Goal: Communication & Community: Answer question/provide support

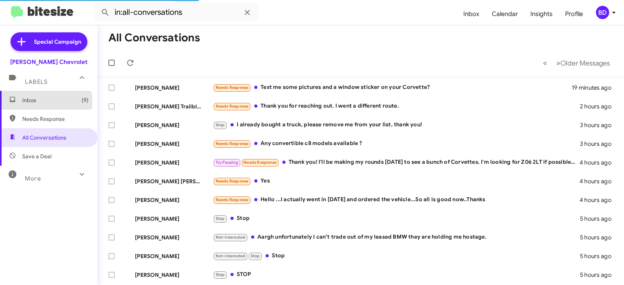
click at [34, 101] on span "Inbox (9)" at bounding box center [55, 100] width 66 height 8
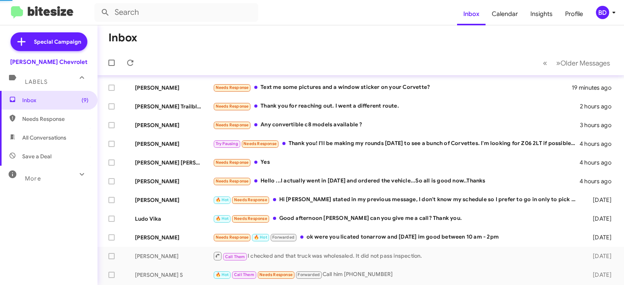
scroll to position [117, 0]
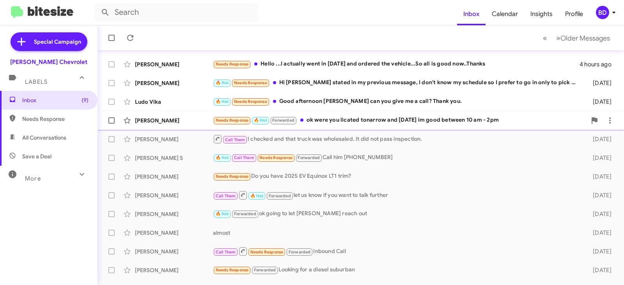
click at [372, 116] on div "[PERSON_NAME] Needs Response 🔥 Hot Forwarded ok were you licated tonarrow and […" at bounding box center [361, 121] width 514 height 16
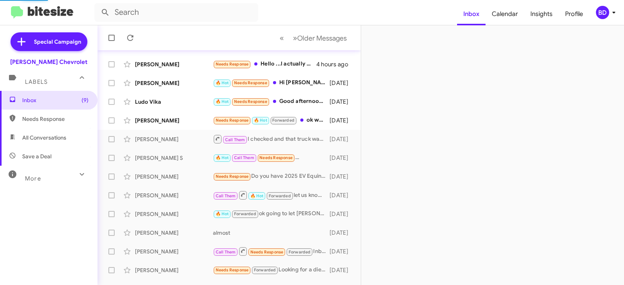
click at [378, 117] on div at bounding box center [492, 155] width 263 height 260
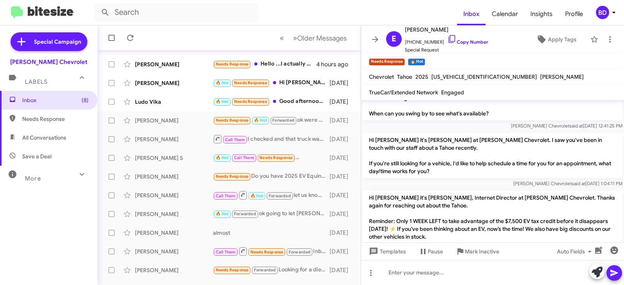
scroll to position [402, 0]
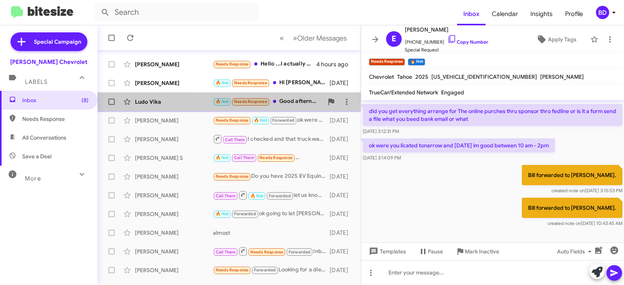
click at [289, 96] on div "Ludo Vika 🔥 Hot Needs Response Good afternoon [PERSON_NAME] can you give me a c…" at bounding box center [229, 102] width 251 height 16
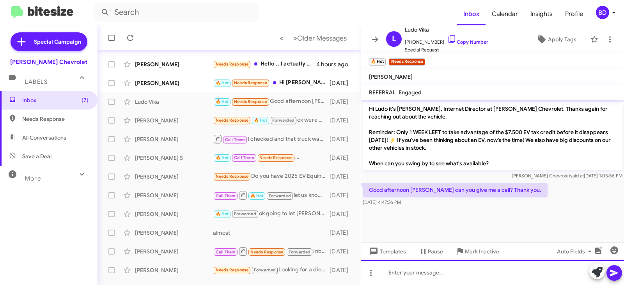
click at [405, 276] on div at bounding box center [492, 272] width 263 height 25
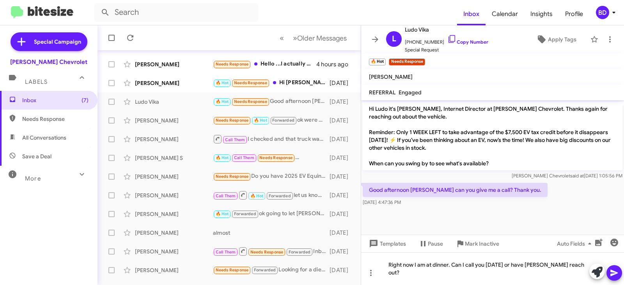
click at [617, 272] on icon at bounding box center [614, 273] width 9 height 9
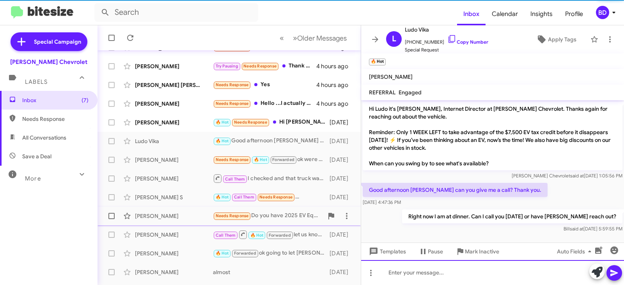
scroll to position [78, 0]
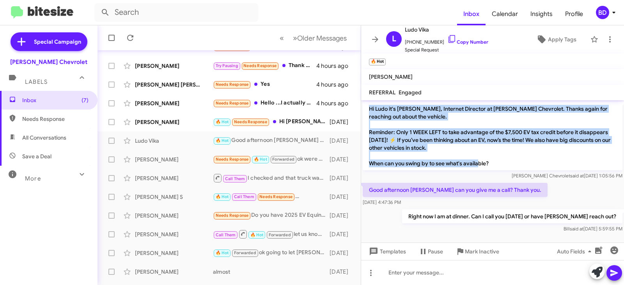
drag, startPoint x: 502, startPoint y: 164, endPoint x: 363, endPoint y: 111, distance: 149.5
click at [363, 111] on div "Hi Ludo it's [PERSON_NAME], Internet Director at [PERSON_NAME] Chevrolet. Thank…" at bounding box center [492, 140] width 263 height 81
copy p "Hi Ludo it's [PERSON_NAME], Internet Director at [PERSON_NAME] Chevrolet. Thank…"
click at [541, 156] on p "Hi Ludo it's [PERSON_NAME], Internet Director at [PERSON_NAME] Chevrolet. Thank…" at bounding box center [493, 136] width 260 height 69
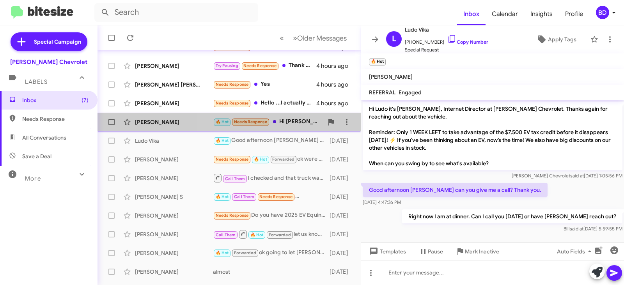
click at [286, 121] on div "🔥 Hot Needs Response Hi bill As stated in my previous message, I don't know my …" at bounding box center [268, 121] width 110 height 9
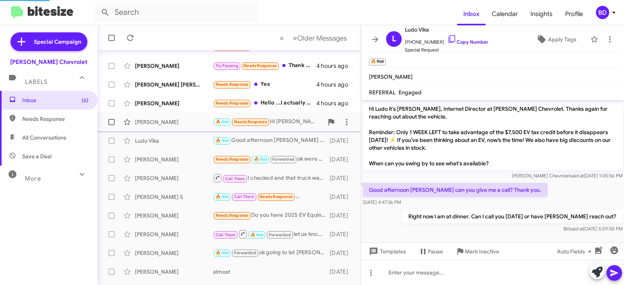
scroll to position [224, 0]
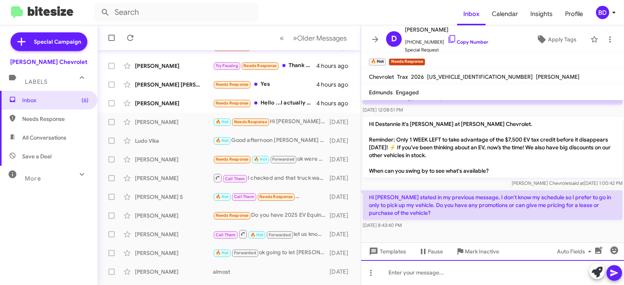
click at [424, 275] on div at bounding box center [492, 272] width 263 height 25
drag, startPoint x: 2, startPoint y: 53, endPoint x: 614, endPoint y: 272, distance: 650.3
click at [614, 272] on icon at bounding box center [614, 273] width 7 height 7
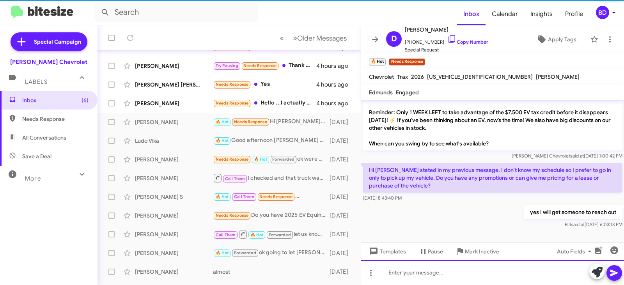
scroll to position [252, 0]
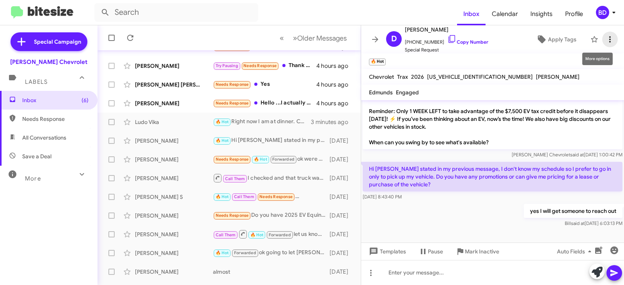
click at [603, 34] on button at bounding box center [611, 40] width 16 height 16
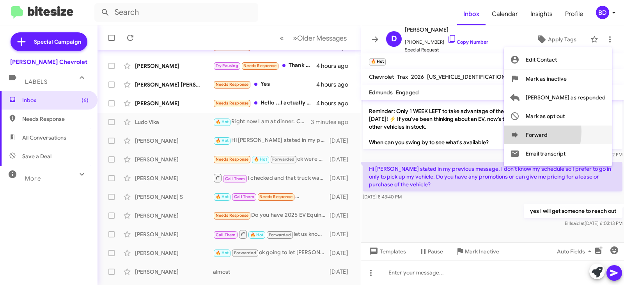
click at [520, 131] on icon at bounding box center [514, 134] width 9 height 9
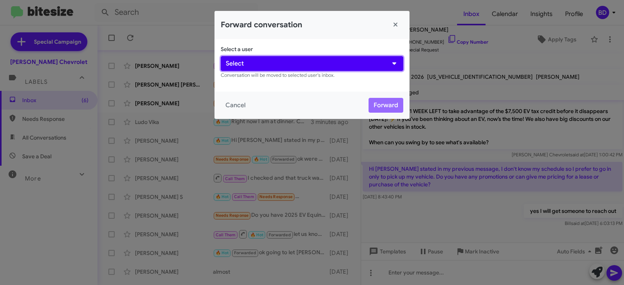
click at [320, 64] on button "Select" at bounding box center [312, 63] width 183 height 15
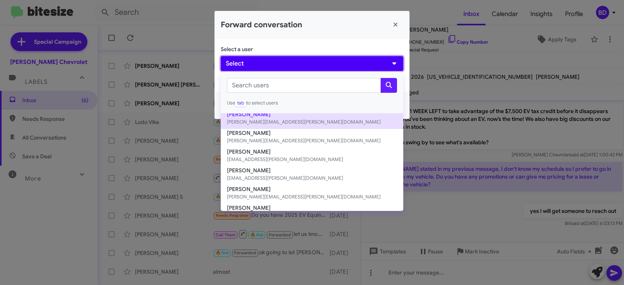
scroll to position [117, 0]
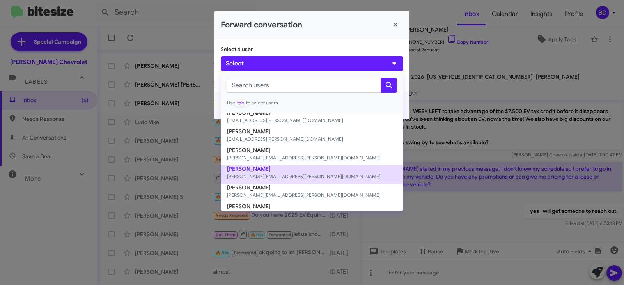
click at [246, 165] on button "Gilberto Quiroz [EMAIL_ADDRESS][PERSON_NAME][DOMAIN_NAME]" at bounding box center [312, 174] width 183 height 19
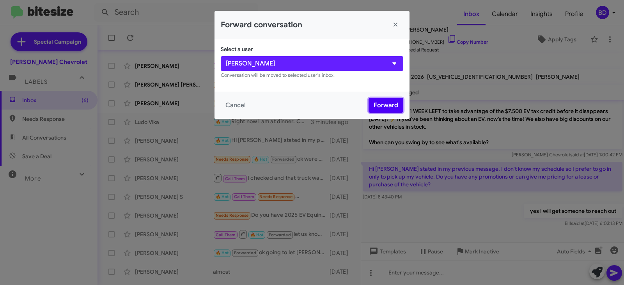
click at [387, 101] on button "Forward" at bounding box center [386, 105] width 35 height 15
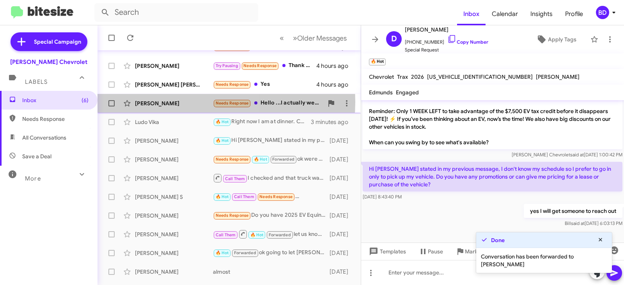
click at [158, 101] on div "[PERSON_NAME]" at bounding box center [174, 104] width 78 height 8
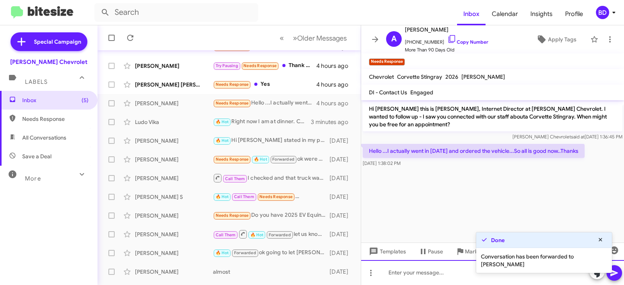
click at [416, 273] on div at bounding box center [492, 272] width 263 height 25
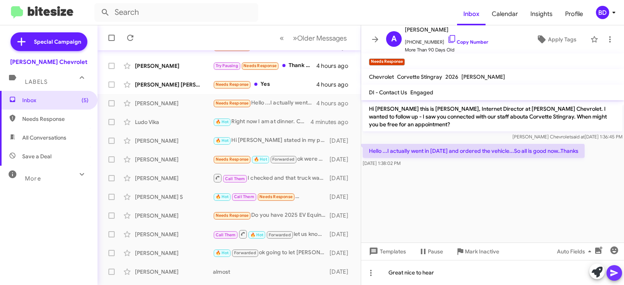
click at [612, 274] on icon at bounding box center [614, 273] width 7 height 7
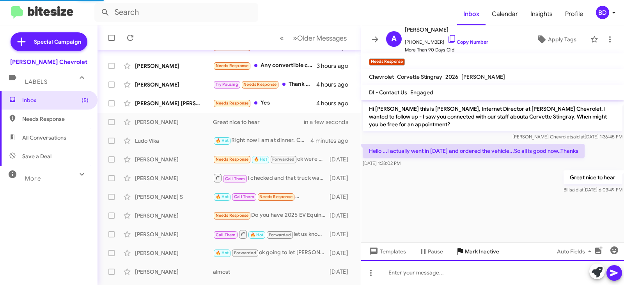
scroll to position [97, 0]
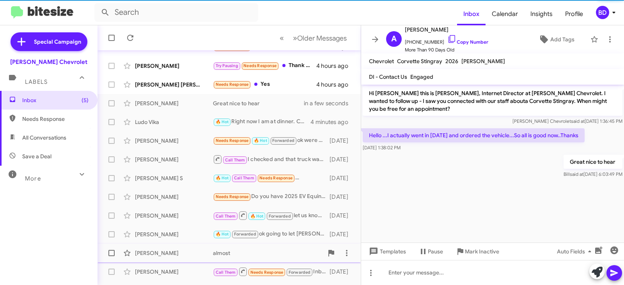
click at [483, 251] on span "Mark Inactive" at bounding box center [482, 252] width 34 height 14
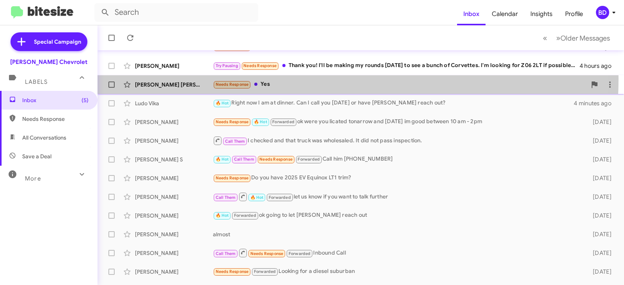
click at [267, 78] on div "[PERSON_NAME] [PERSON_NAME] Needs Response Yes 4 hours ago" at bounding box center [361, 85] width 514 height 16
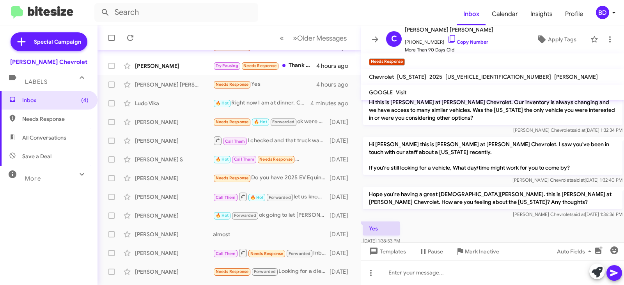
scroll to position [151, 0]
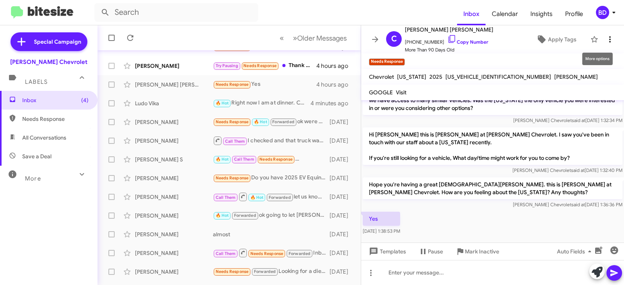
click at [606, 41] on icon at bounding box center [610, 39] width 9 height 9
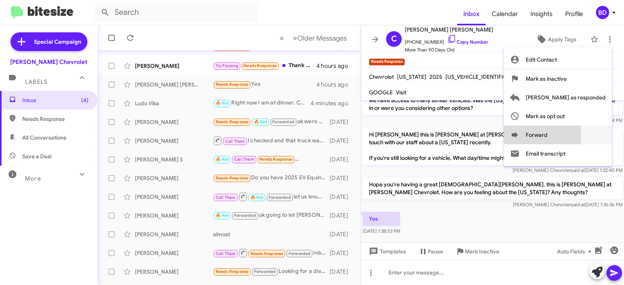
click at [520, 134] on icon at bounding box center [514, 134] width 9 height 9
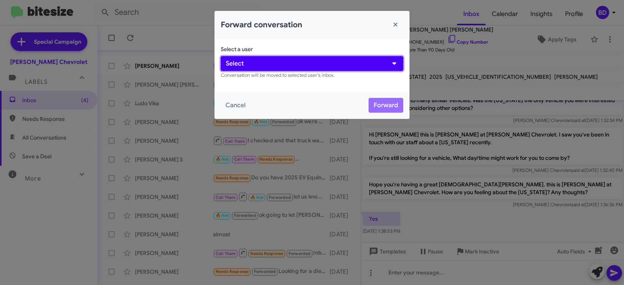
click at [262, 61] on button "Select" at bounding box center [312, 63] width 183 height 15
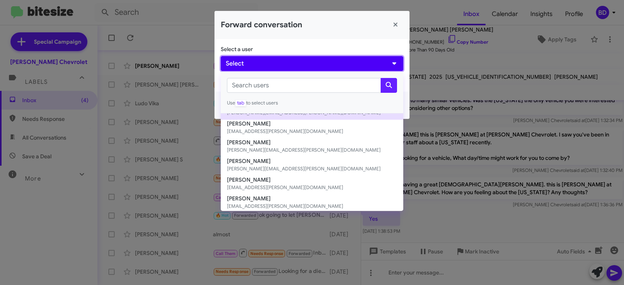
scroll to position [127, 0]
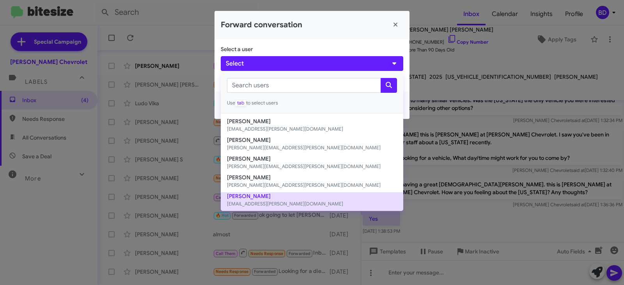
click at [263, 197] on button "[PERSON_NAME] [EMAIL_ADDRESS][PERSON_NAME][DOMAIN_NAME]" at bounding box center [312, 201] width 183 height 19
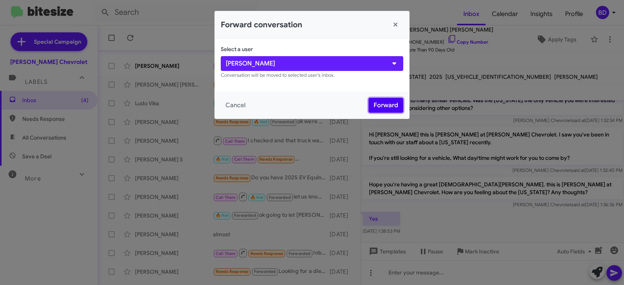
click at [382, 103] on button "Forward" at bounding box center [386, 105] width 35 height 15
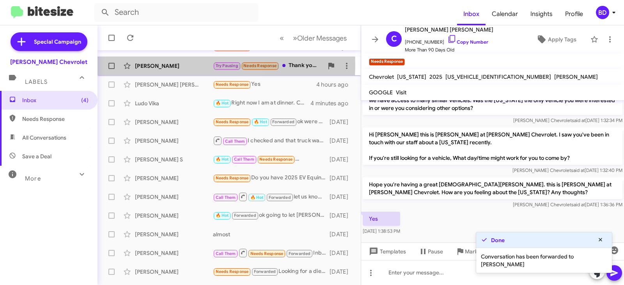
click at [161, 64] on div "[PERSON_NAME]" at bounding box center [174, 66] width 78 height 8
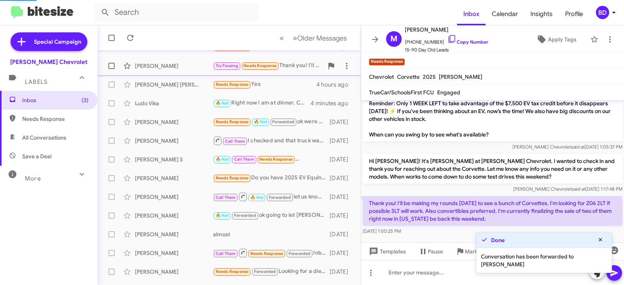
scroll to position [29, 0]
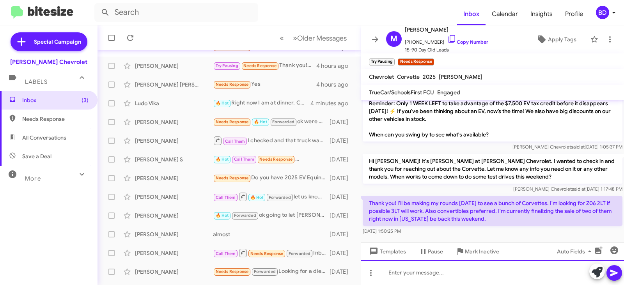
click at [459, 265] on div at bounding box center [492, 272] width 263 height 25
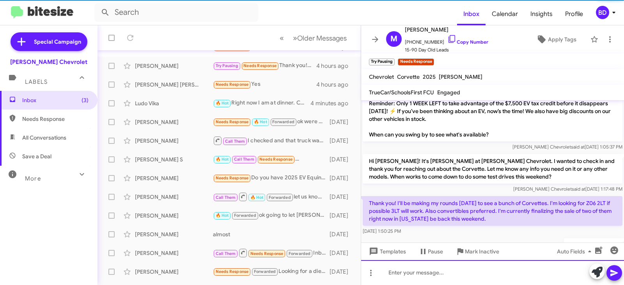
scroll to position [57, 0]
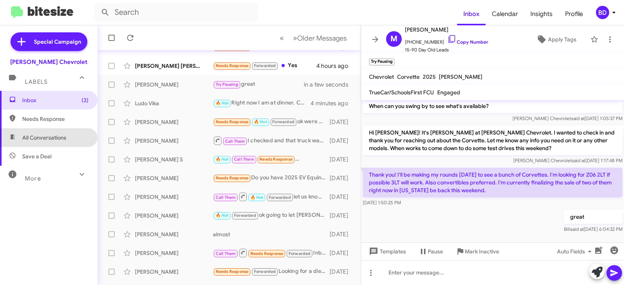
click at [55, 139] on span "All Conversations" at bounding box center [44, 138] width 44 height 8
type input "in:all-conversations"
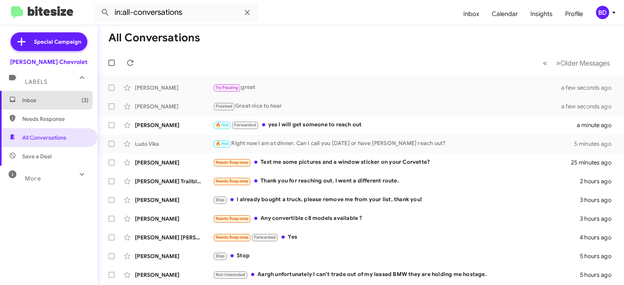
click at [37, 98] on span "Inbox (3)" at bounding box center [55, 100] width 66 height 8
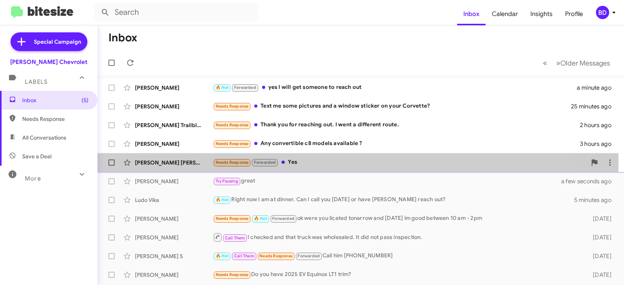
click at [300, 160] on div "Needs Response Forwarded Yes" at bounding box center [400, 162] width 374 height 9
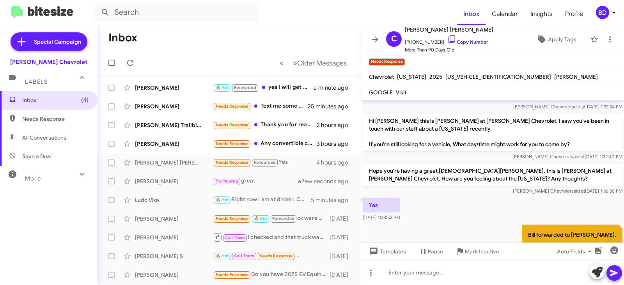
scroll to position [185, 0]
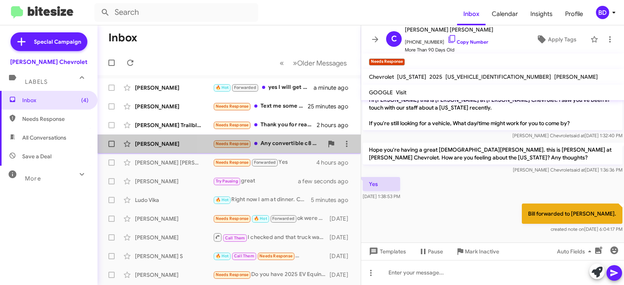
click at [289, 141] on div "Needs Response Any convertible c8 models available ?" at bounding box center [268, 143] width 110 height 9
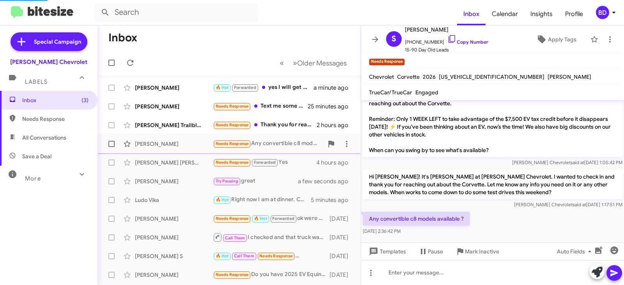
scroll to position [13, 0]
click at [608, 39] on icon at bounding box center [610, 39] width 9 height 9
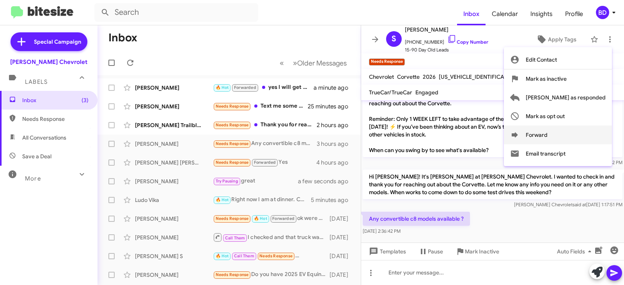
click at [544, 130] on button "Forward" at bounding box center [558, 135] width 108 height 19
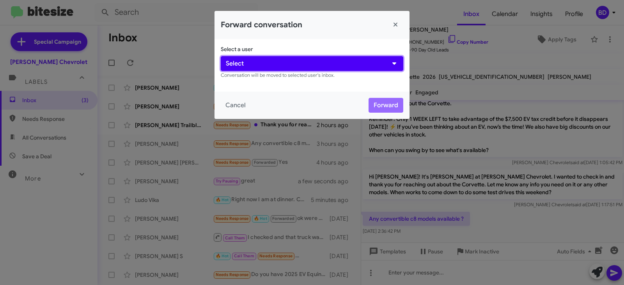
click at [284, 62] on button "Select" at bounding box center [312, 63] width 183 height 15
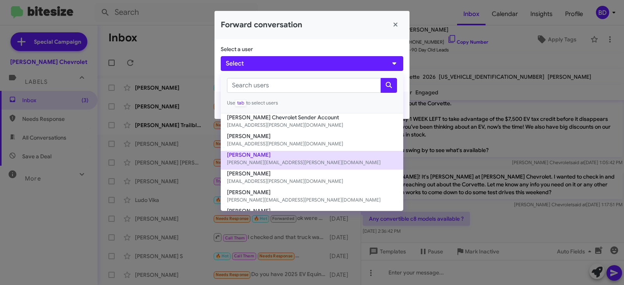
click at [268, 157] on button "[PERSON_NAME] [PERSON_NAME][EMAIL_ADDRESS][PERSON_NAME][DOMAIN_NAME]" at bounding box center [312, 160] width 183 height 19
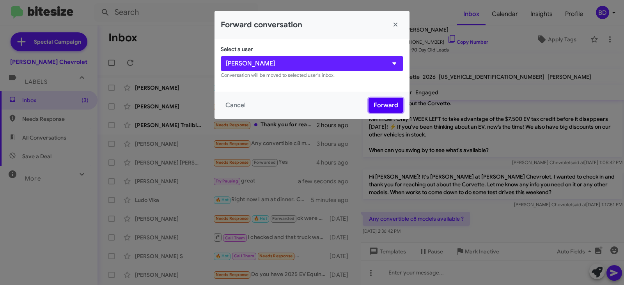
click at [382, 106] on button "Forward" at bounding box center [386, 105] width 35 height 15
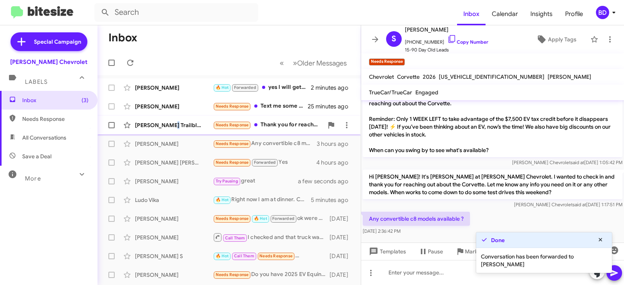
click at [170, 121] on div "[PERSON_NAME] Trailblazer Needs Response Thank you for reaching out. I went a d…" at bounding box center [229, 125] width 251 height 16
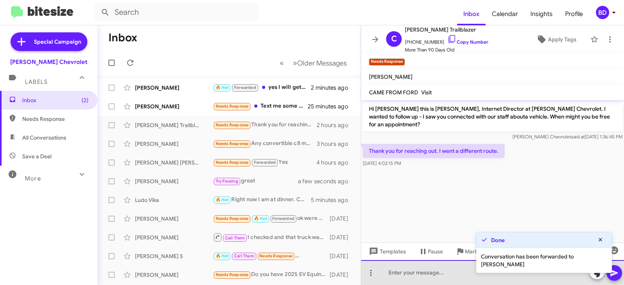
click at [437, 277] on div at bounding box center [492, 272] width 263 height 25
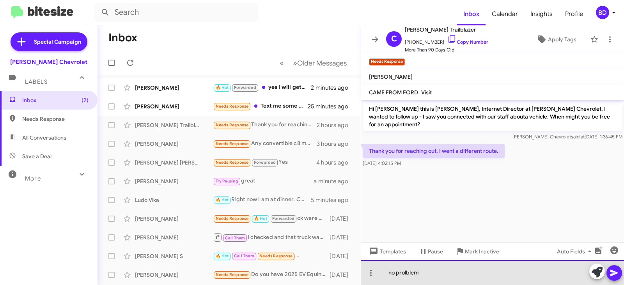
click at [397, 270] on div "no prolblem" at bounding box center [492, 272] width 263 height 25
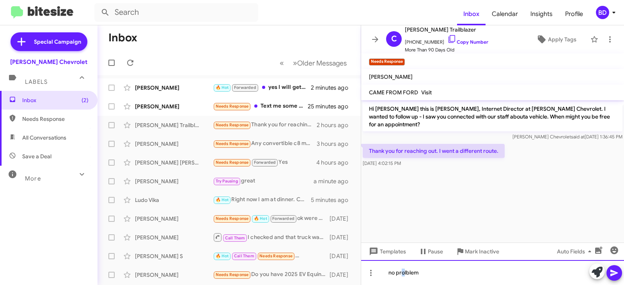
click at [404, 270] on div "no prolblem" at bounding box center [492, 272] width 263 height 25
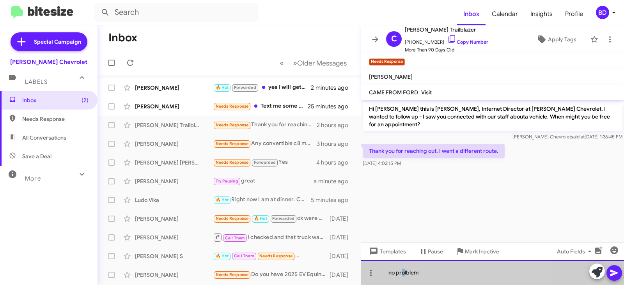
drag, startPoint x: 402, startPoint y: 271, endPoint x: 439, endPoint y: 274, distance: 36.8
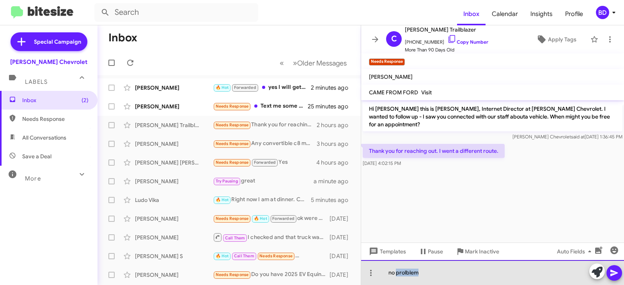
drag, startPoint x: 439, startPoint y: 274, endPoint x: 410, endPoint y: 272, distance: 28.9
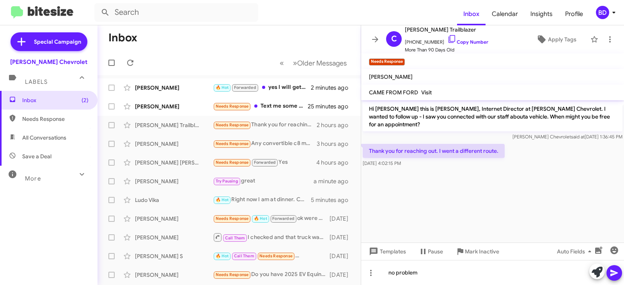
click at [611, 272] on icon at bounding box center [614, 273] width 9 height 9
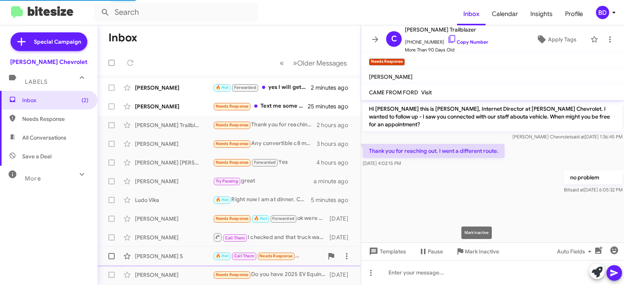
click at [475, 248] on span "Mark Inactive" at bounding box center [482, 252] width 34 height 14
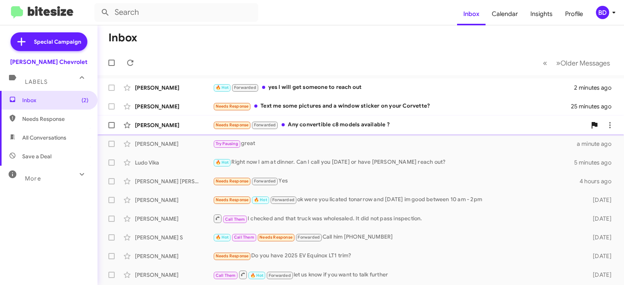
click at [328, 119] on div "[PERSON_NAME] Needs Response Forwarded Any convertible c8 models available ? 3 …" at bounding box center [361, 125] width 514 height 16
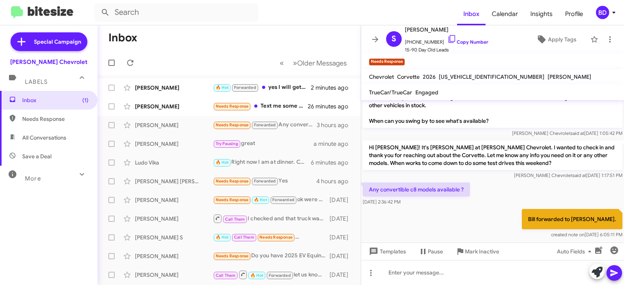
scroll to position [48, 0]
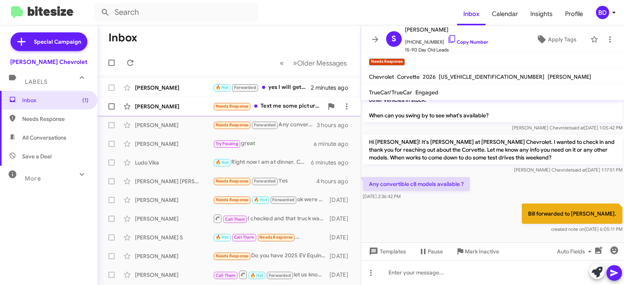
click at [279, 101] on div "[PERSON_NAME] Needs Response Text me some pictures and a window sticker on your…" at bounding box center [229, 107] width 251 height 16
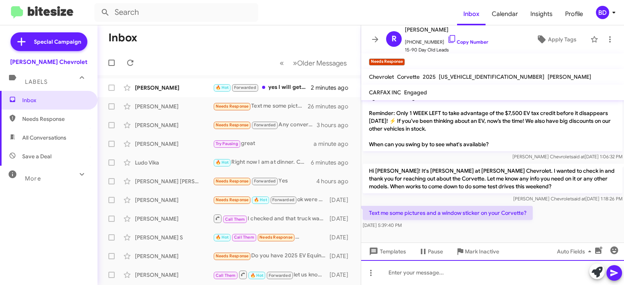
click at [417, 271] on div at bounding box center [492, 272] width 263 height 25
click at [425, 273] on div "I will have [PERSON_NAME] ert do that." at bounding box center [492, 272] width 263 height 25
click at [614, 268] on span at bounding box center [614, 273] width 9 height 16
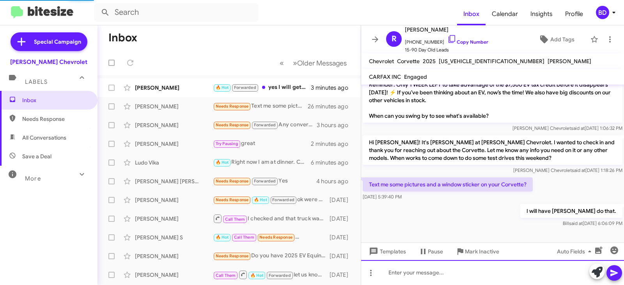
scroll to position [190, 0]
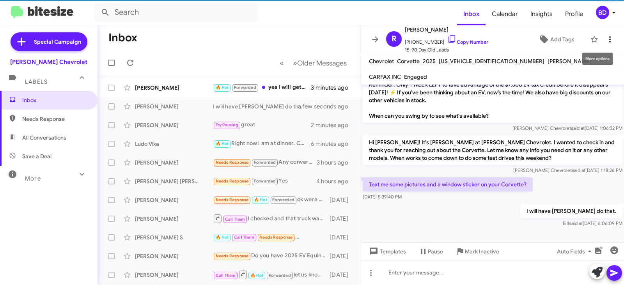
click at [606, 39] on icon at bounding box center [610, 39] width 9 height 9
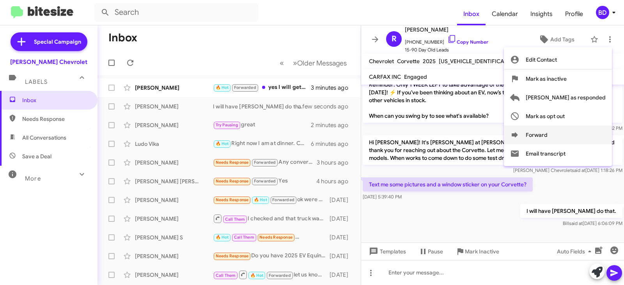
click at [520, 132] on icon at bounding box center [514, 134] width 9 height 9
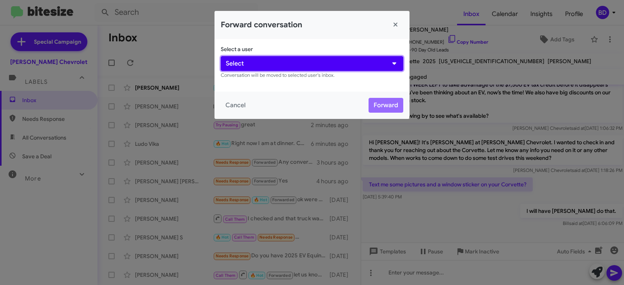
click at [288, 64] on button "Select" at bounding box center [312, 63] width 183 height 15
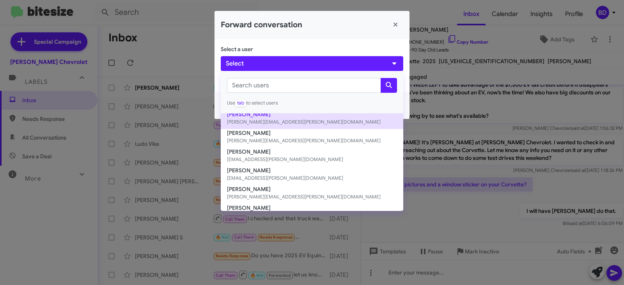
scroll to position [117, 0]
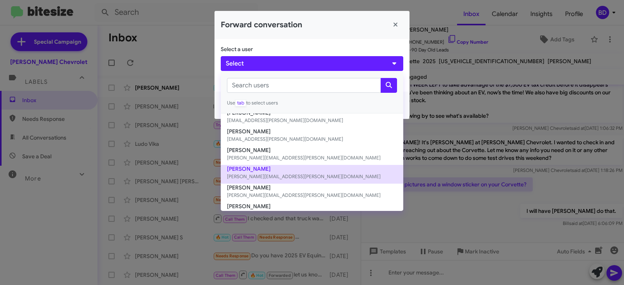
click at [238, 169] on button "Gilberto Quiroz [EMAIL_ADDRESS][PERSON_NAME][DOMAIN_NAME]" at bounding box center [312, 174] width 183 height 19
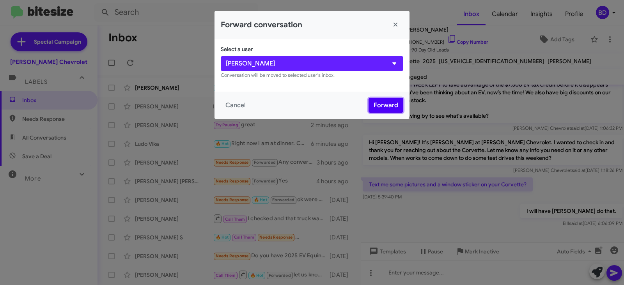
click at [389, 103] on button "Forward" at bounding box center [386, 105] width 35 height 15
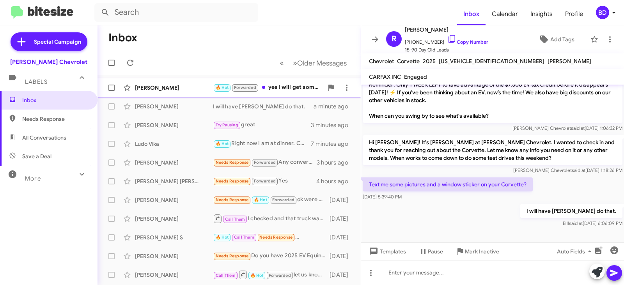
click at [276, 86] on div "🔥 Hot Forwarded yes I will get someone to reach out" at bounding box center [268, 87] width 110 height 9
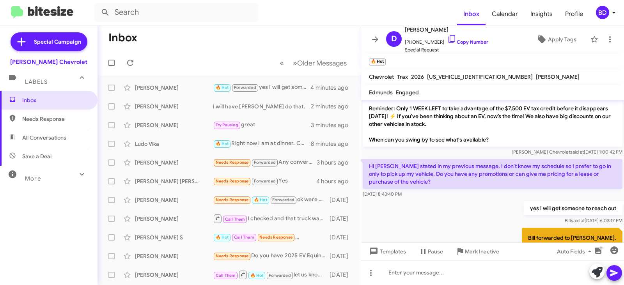
scroll to position [248, 0]
click at [51, 141] on span "All Conversations" at bounding box center [49, 137] width 98 height 19
type input "in:all-conversations"
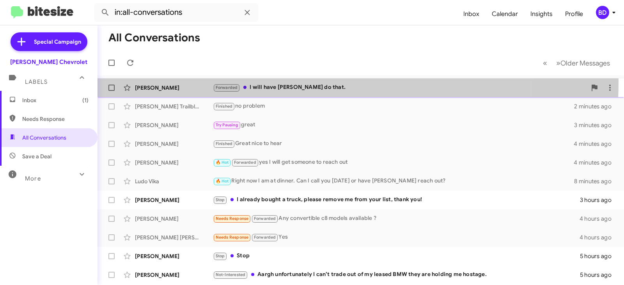
click at [278, 82] on div "[PERSON_NAME] Forwarded I will have [PERSON_NAME] do that. 2 minutes ago" at bounding box center [361, 88] width 514 height 16
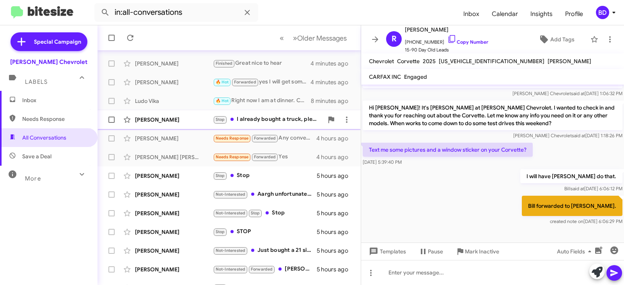
scroll to position [117, 0]
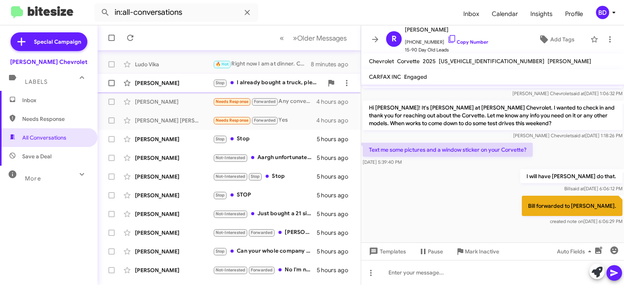
click at [285, 83] on div "Stop I already bought a truck, please remove me from your list, thank you!" at bounding box center [268, 82] width 110 height 9
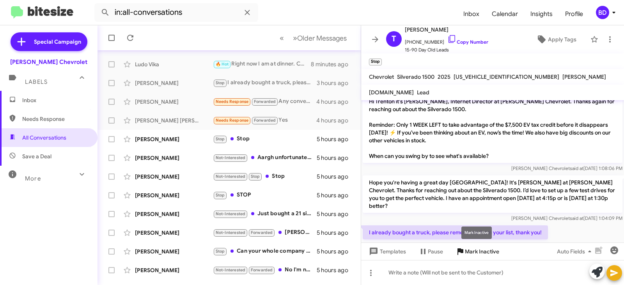
click at [478, 251] on span "Mark Inactive" at bounding box center [482, 252] width 34 height 14
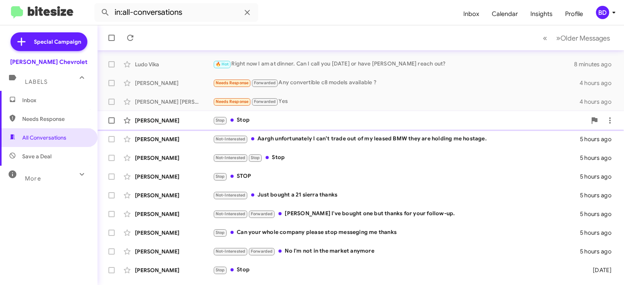
click at [247, 120] on div "Stop Stop" at bounding box center [400, 120] width 374 height 9
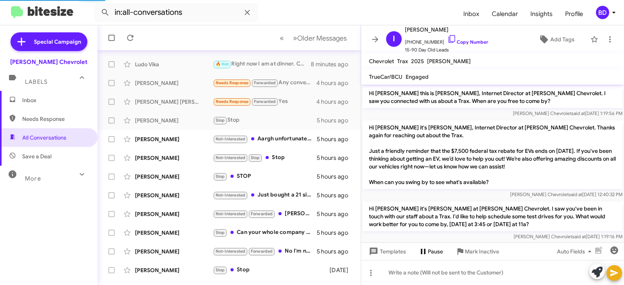
scroll to position [161, 0]
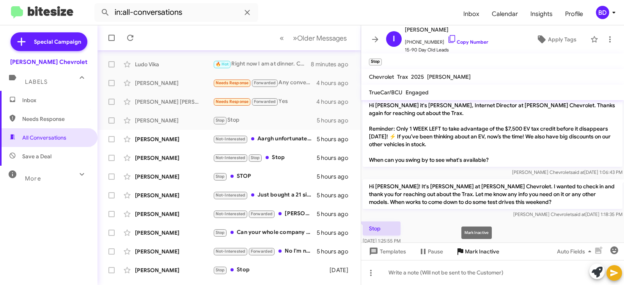
click at [472, 249] on span "Mark Inactive" at bounding box center [482, 252] width 34 height 14
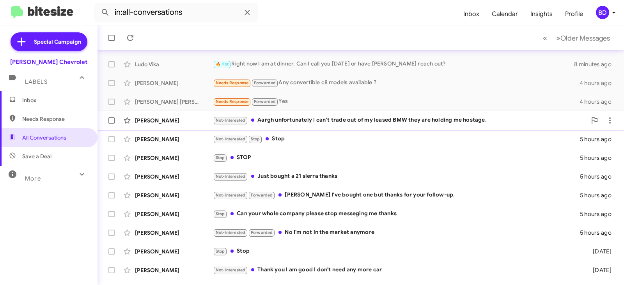
click at [279, 120] on div "Not-Interested Aargh unfortunately I can’t trade out of my leased BMW they are …" at bounding box center [400, 120] width 374 height 9
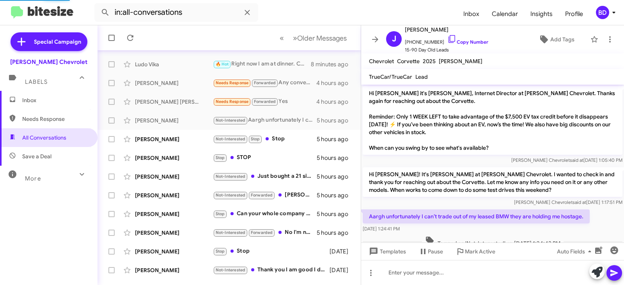
scroll to position [14, 0]
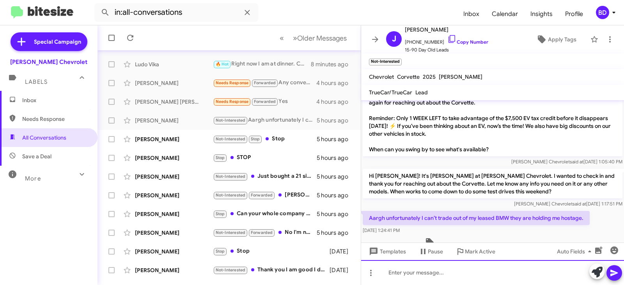
click at [405, 276] on div at bounding box center [492, 272] width 263 height 25
click at [507, 272] on div "maybe some day in the future we will be able tol help" at bounding box center [492, 272] width 263 height 25
drag, startPoint x: 507, startPoint y: 272, endPoint x: 562, endPoint y: 285, distance: 55.8
click at [562, 285] on div "maybe some day in the future we will be able tol help" at bounding box center [492, 272] width 263 height 25
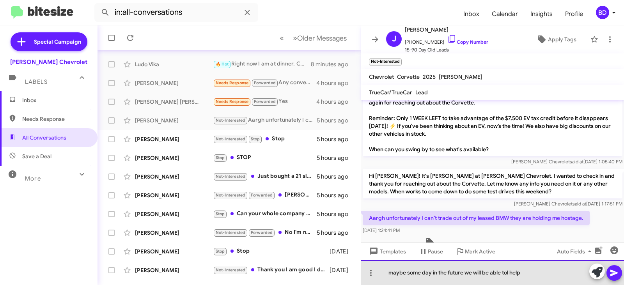
click at [510, 272] on div "maybe some day in the future we will be able tol help" at bounding box center [492, 272] width 263 height 25
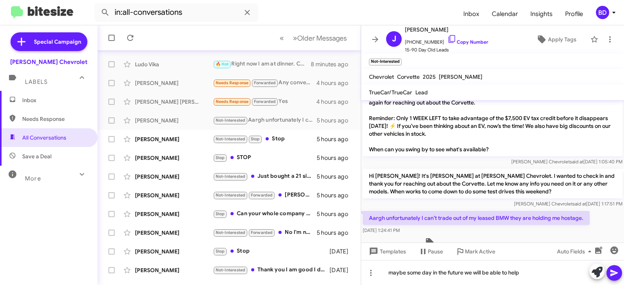
click at [615, 272] on icon at bounding box center [614, 273] width 7 height 7
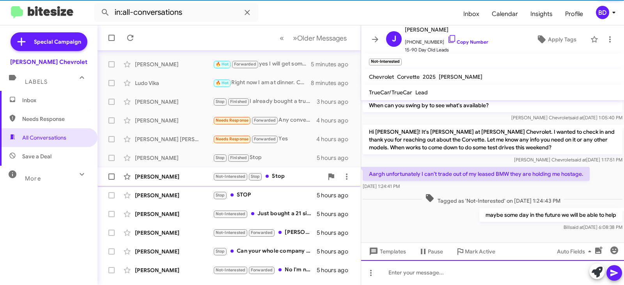
scroll to position [136, 0]
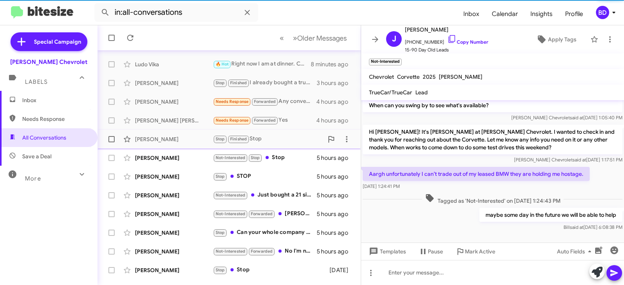
click at [180, 140] on div "[PERSON_NAME]" at bounding box center [174, 139] width 78 height 8
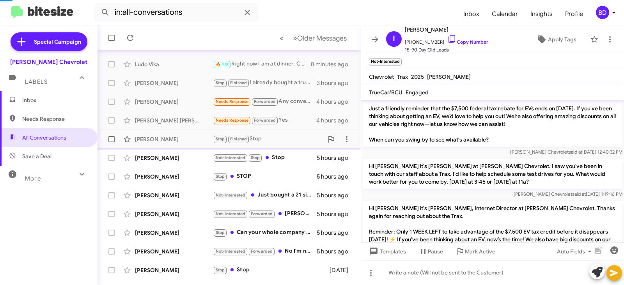
scroll to position [193, 0]
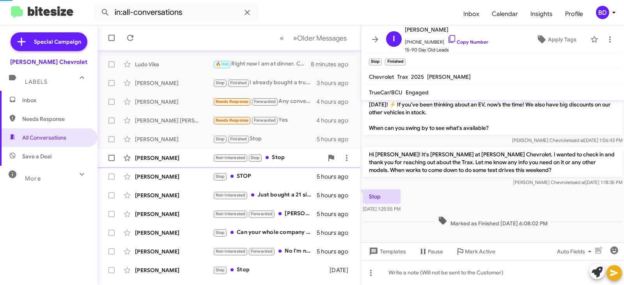
click at [174, 157] on div "[PERSON_NAME]" at bounding box center [174, 158] width 78 height 8
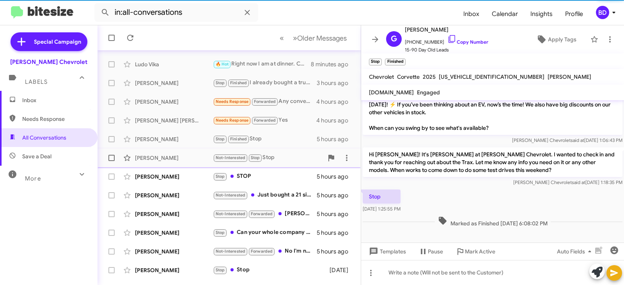
scroll to position [281, 0]
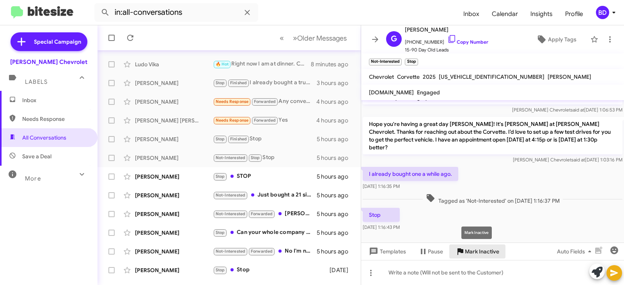
click at [473, 249] on span "Mark Inactive" at bounding box center [482, 252] width 34 height 14
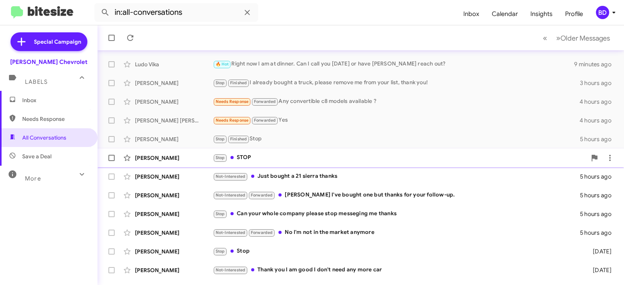
click at [241, 152] on div "[PERSON_NAME] Stop STOP 5 hours ago" at bounding box center [361, 158] width 514 height 16
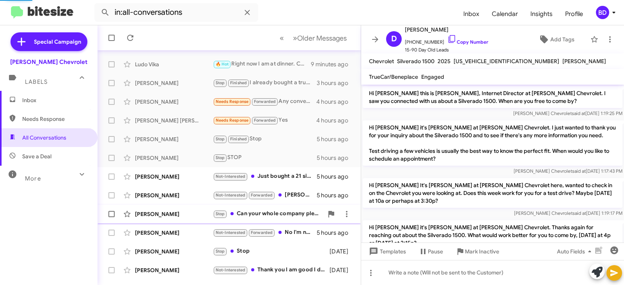
scroll to position [457, 0]
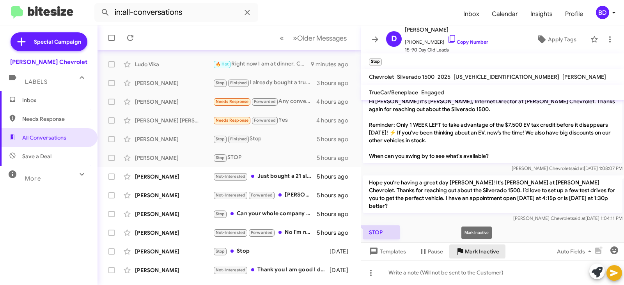
click at [473, 250] on span "Mark Inactive" at bounding box center [482, 252] width 34 height 14
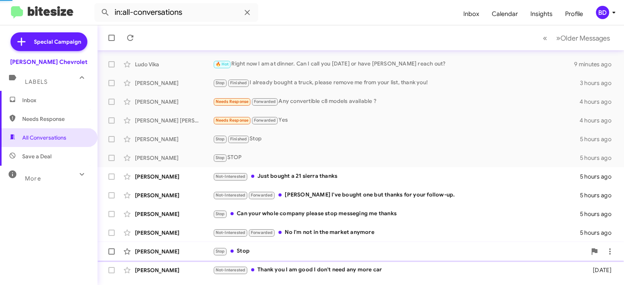
scroll to position [130, 0]
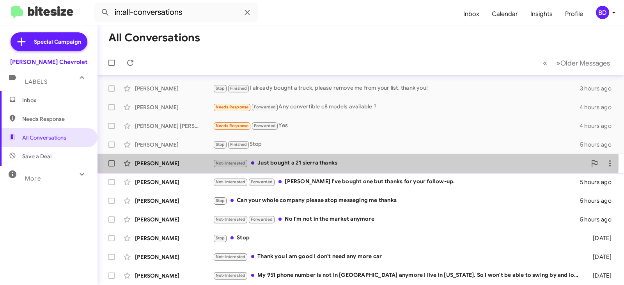
click at [269, 161] on div "Not-Interested Just bought a 21 sierra thanks" at bounding box center [400, 163] width 374 height 9
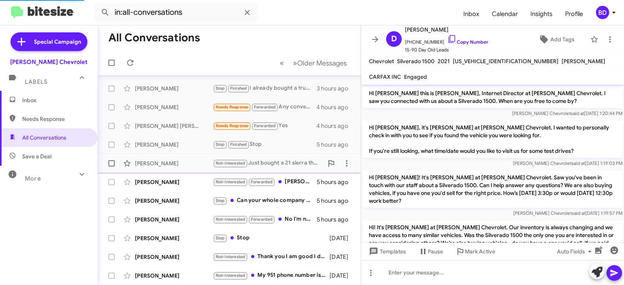
scroll to position [341, 0]
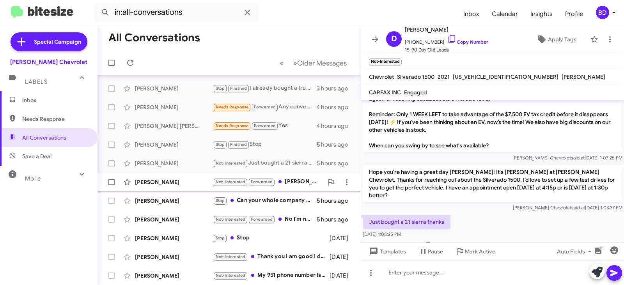
click at [291, 183] on div "Not-Interested Forwarded [PERSON_NAME] I've bought one but thanks for your foll…" at bounding box center [268, 182] width 110 height 9
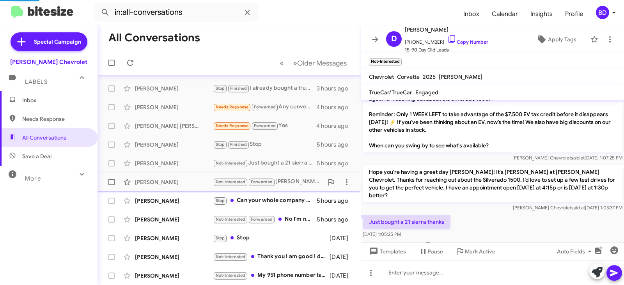
scroll to position [656, 0]
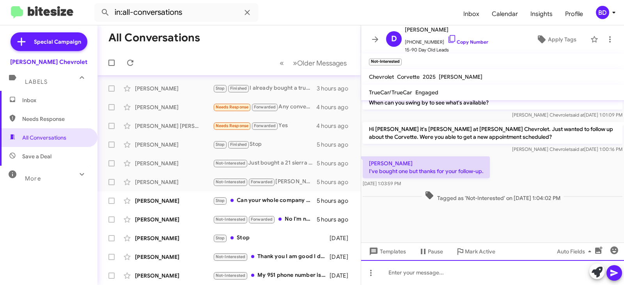
click at [407, 274] on div at bounding box center [492, 272] width 263 height 25
click at [614, 268] on span at bounding box center [614, 273] width 9 height 16
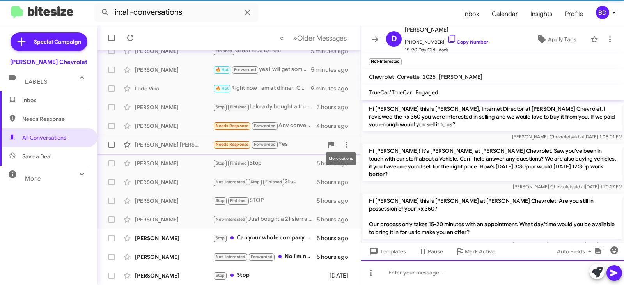
scroll to position [155, 0]
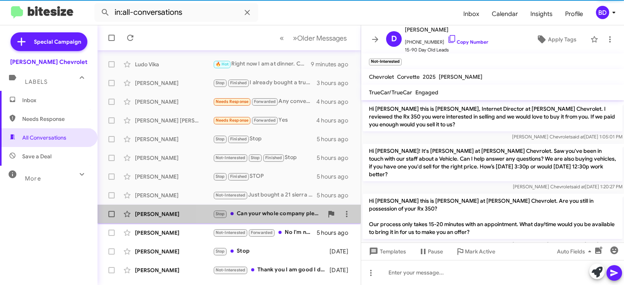
click at [260, 209] on div "[PERSON_NAME] Stop Can your whole company please stop messeging me thanks 5 hou…" at bounding box center [229, 214] width 251 height 16
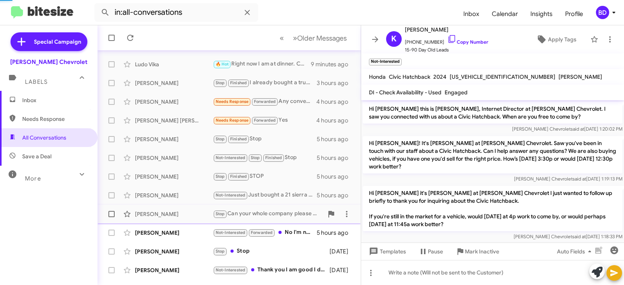
scroll to position [296, 0]
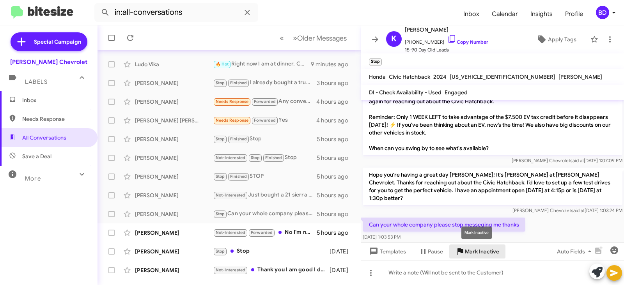
click at [482, 250] on span "Mark Inactive" at bounding box center [482, 252] width 34 height 14
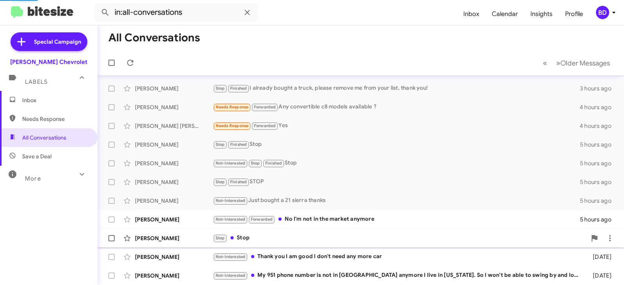
scroll to position [149, 0]
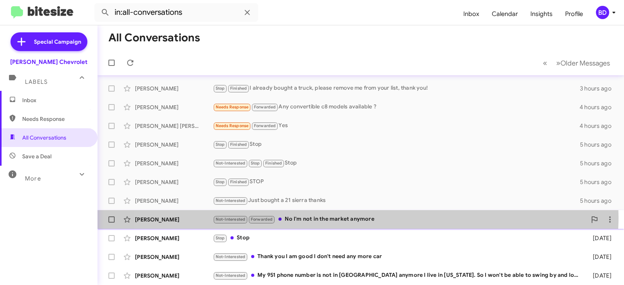
click at [327, 217] on div "Not-Interested Forwarded No I'm not in the market anymore" at bounding box center [400, 219] width 374 height 9
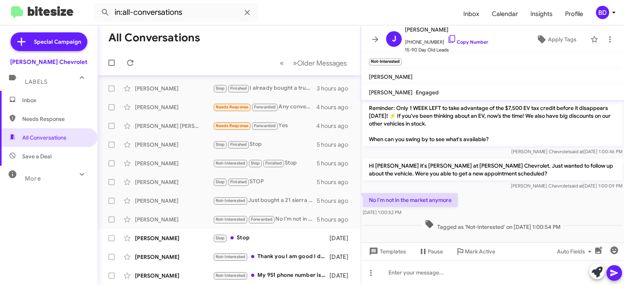
scroll to position [189, 0]
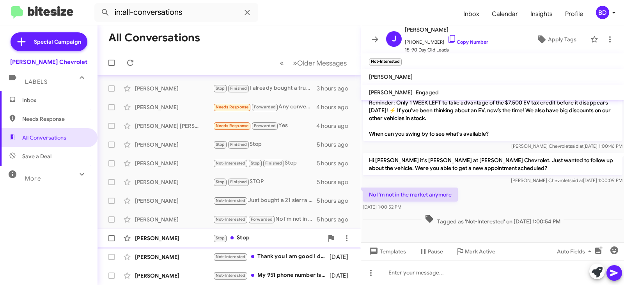
click at [241, 237] on div "Stop Stop" at bounding box center [268, 238] width 110 height 9
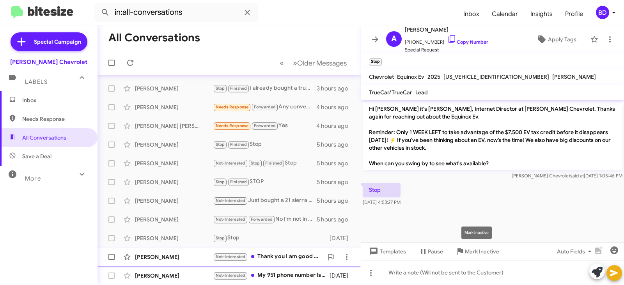
click at [485, 250] on span "Mark Inactive" at bounding box center [482, 252] width 34 height 14
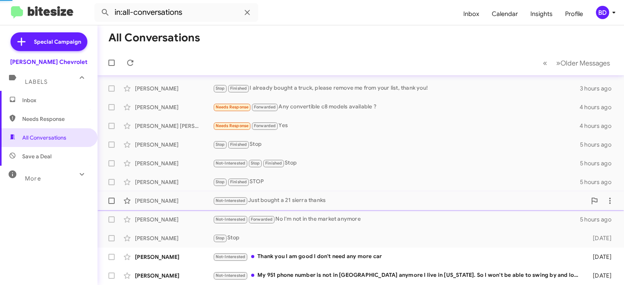
scroll to position [130, 0]
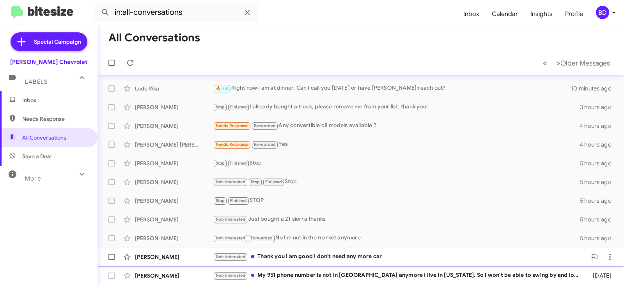
click at [315, 254] on div "Not-Interested Thank you I am good I don't need any more car" at bounding box center [400, 257] width 374 height 9
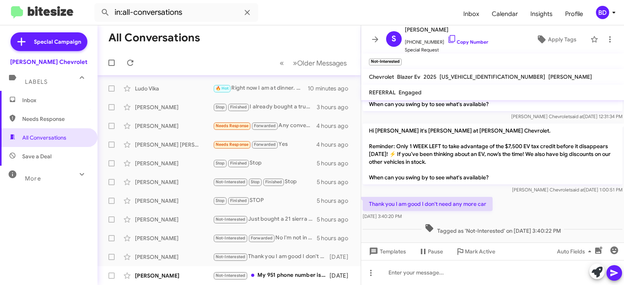
scroll to position [118, 0]
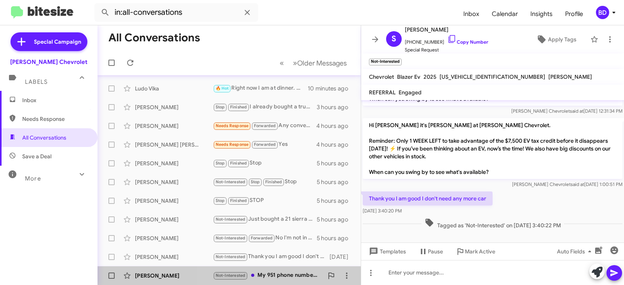
click at [277, 274] on div "Not-Interested My 951 phone number is not in [GEOGRAPHIC_DATA] anymore I live i…" at bounding box center [268, 275] width 110 height 9
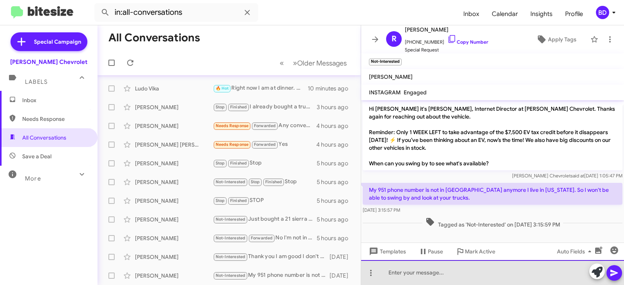
click at [413, 272] on div at bounding box center [492, 272] width 263 height 25
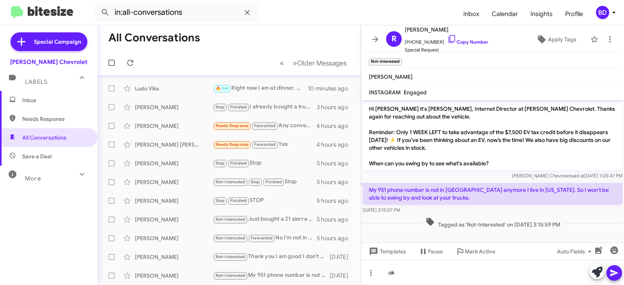
click at [617, 269] on icon at bounding box center [614, 273] width 9 height 9
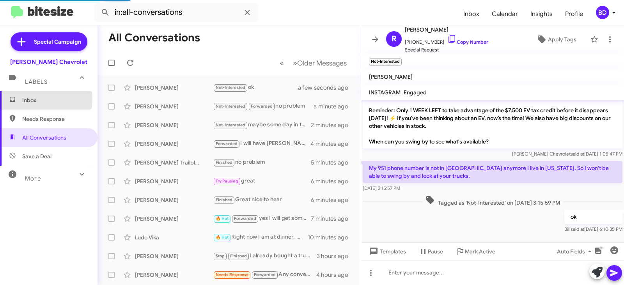
click at [24, 98] on span "Inbox" at bounding box center [55, 100] width 66 height 8
